Goal: Transaction & Acquisition: Purchase product/service

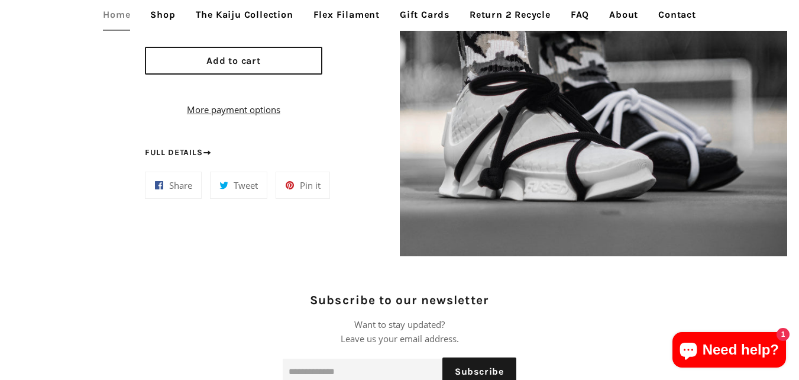
scroll to position [1006, 0]
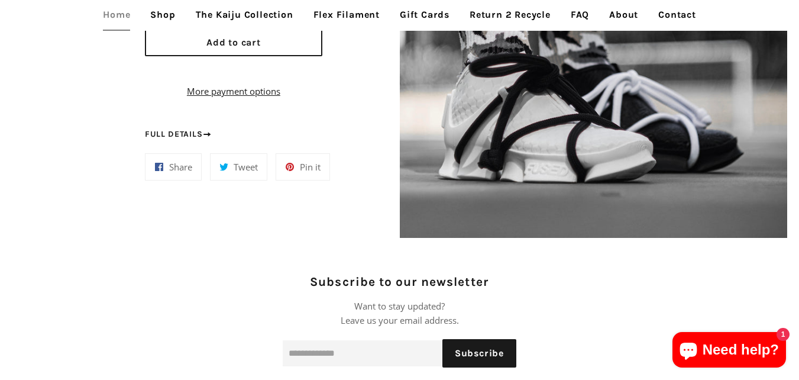
click at [267, 29] on link "The Kaiju Collection" at bounding box center [244, 15] width 115 height 30
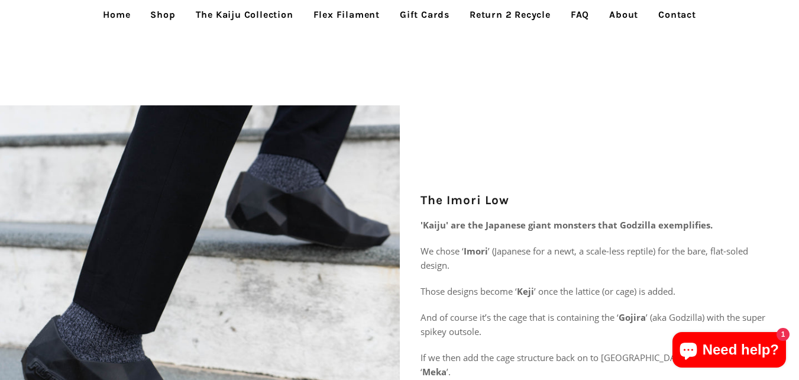
scroll to position [1538, 0]
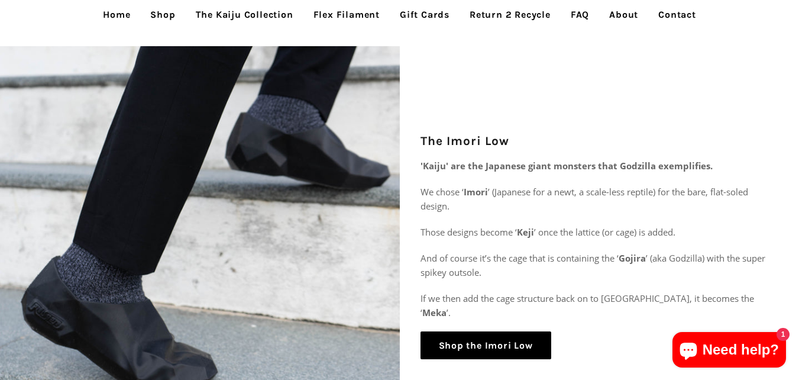
click at [438, 335] on link "Shop the Imori Low" at bounding box center [486, 345] width 131 height 28
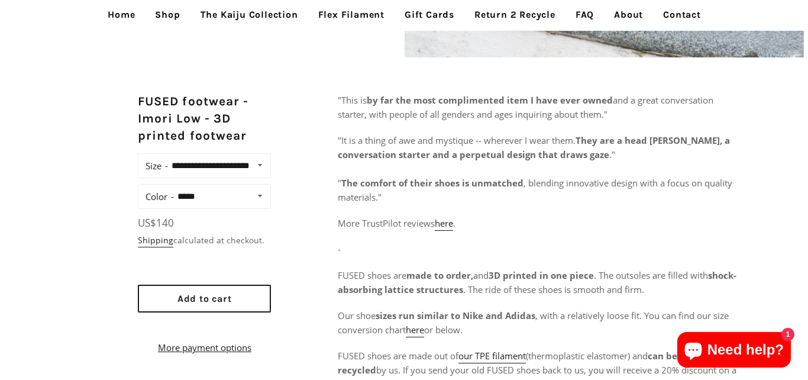
scroll to position [414, 0]
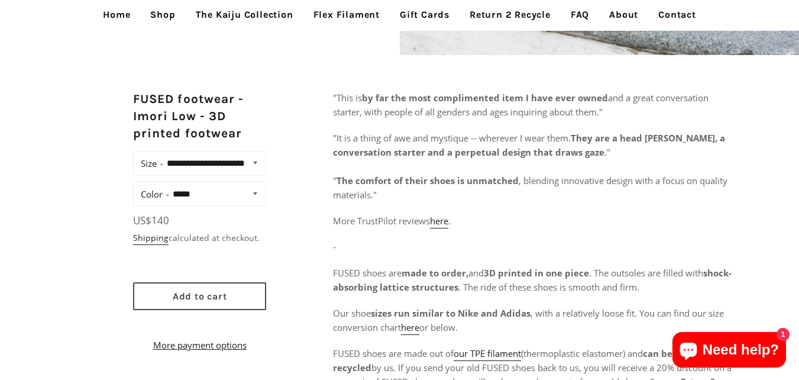
click at [263, 310] on button "Add to cart" at bounding box center [199, 296] width 133 height 28
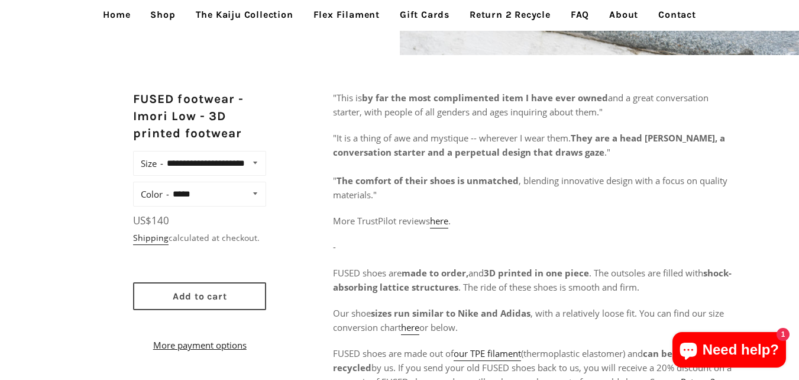
click at [219, 310] on button "Add to cart" at bounding box center [199, 296] width 133 height 28
